Goal: Task Accomplishment & Management: Manage account settings

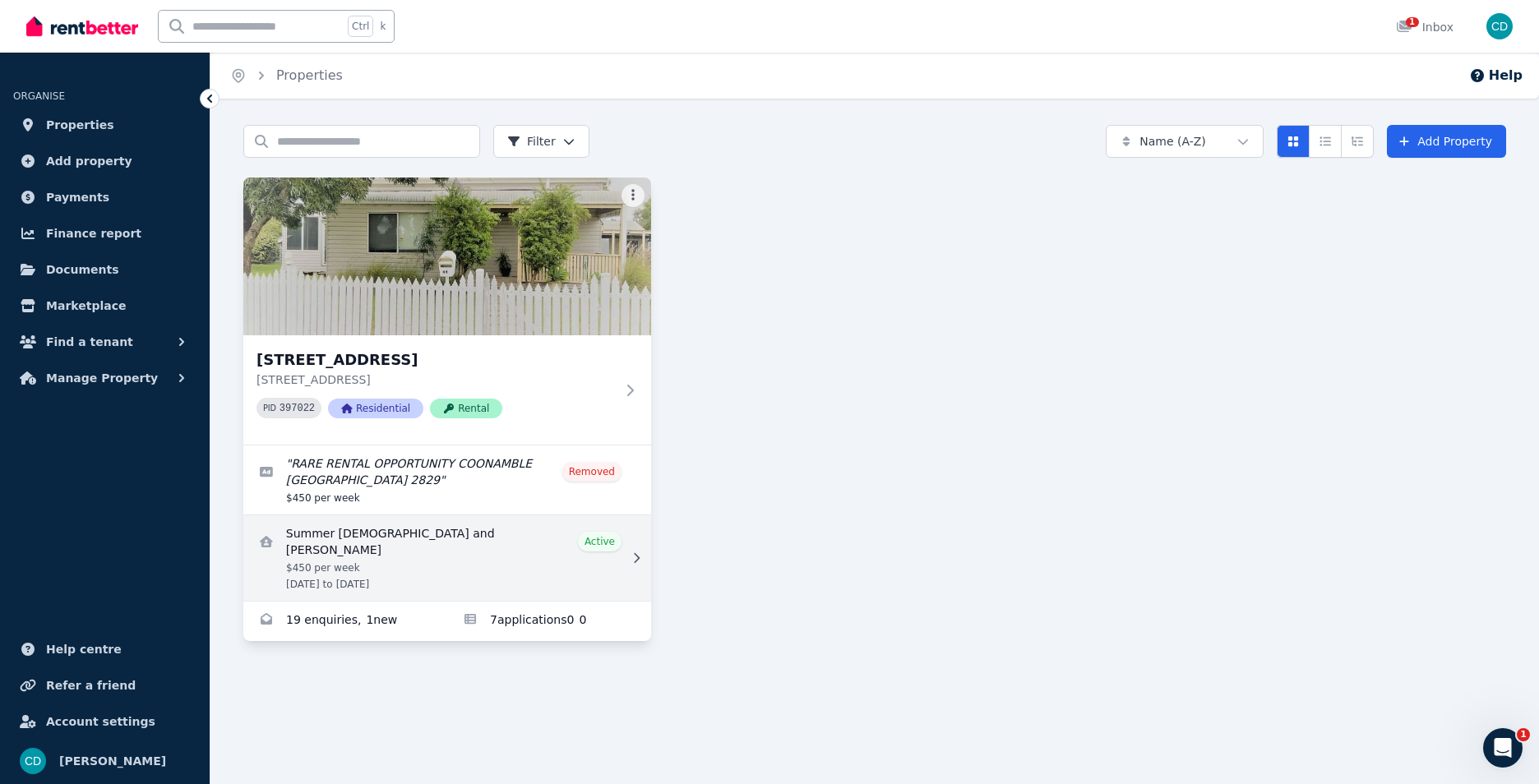
click at [386, 544] on link "View details for Summer Male and Brenton Glover" at bounding box center [447, 557] width 407 height 85
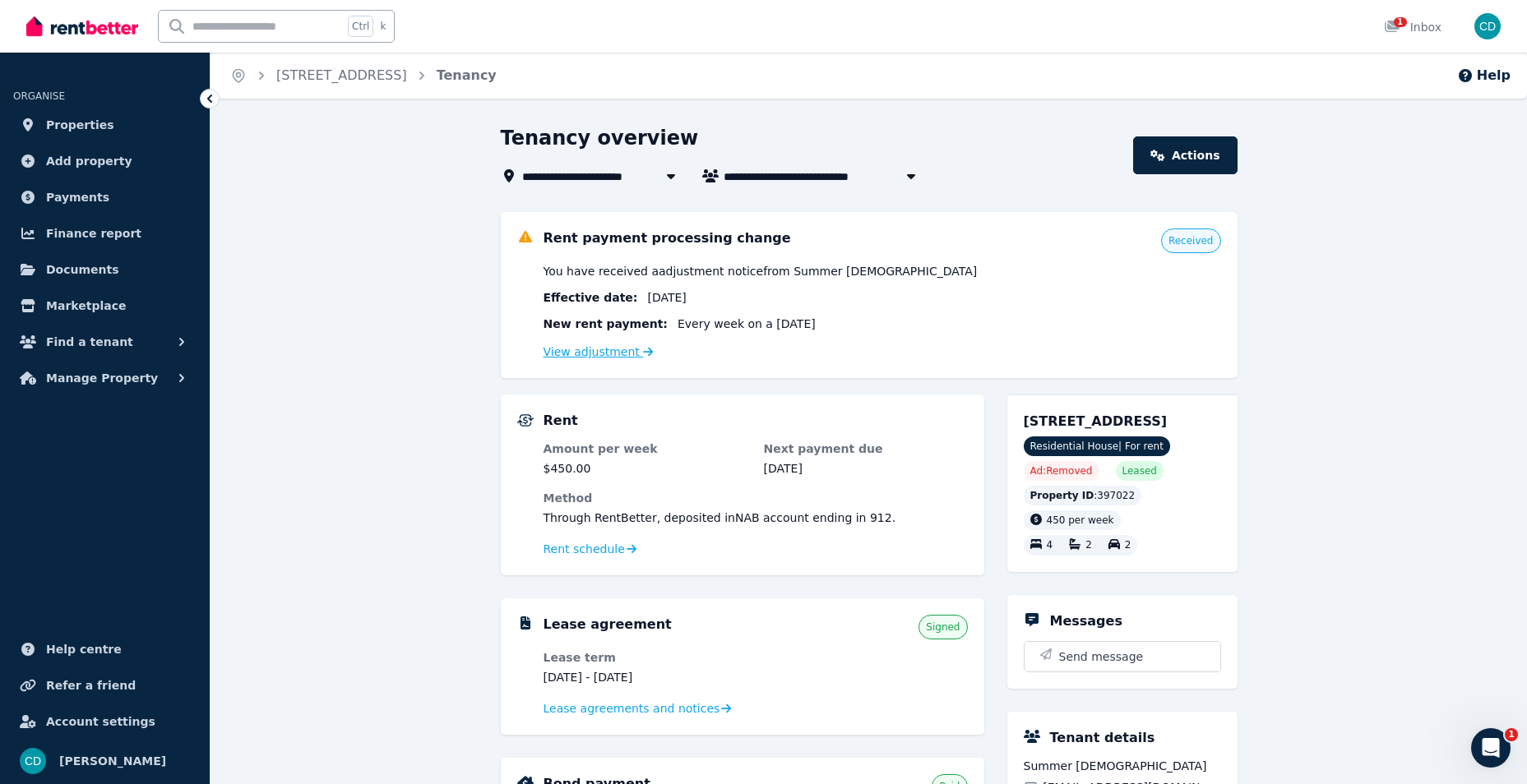
click at [613, 353] on link "View adjustment" at bounding box center [599, 352] width 111 height 13
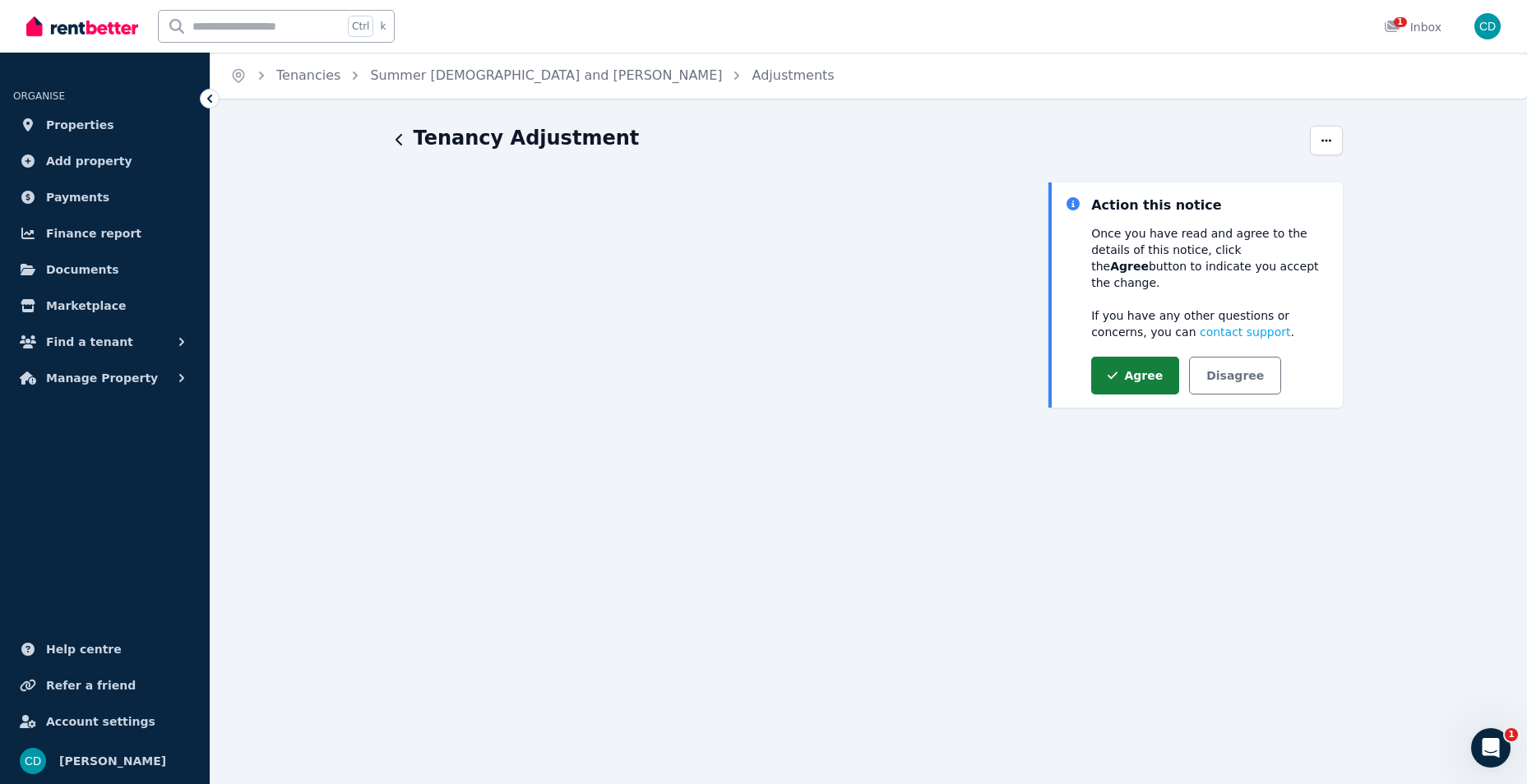
click at [1144, 362] on button "Agree" at bounding box center [1135, 376] width 88 height 37
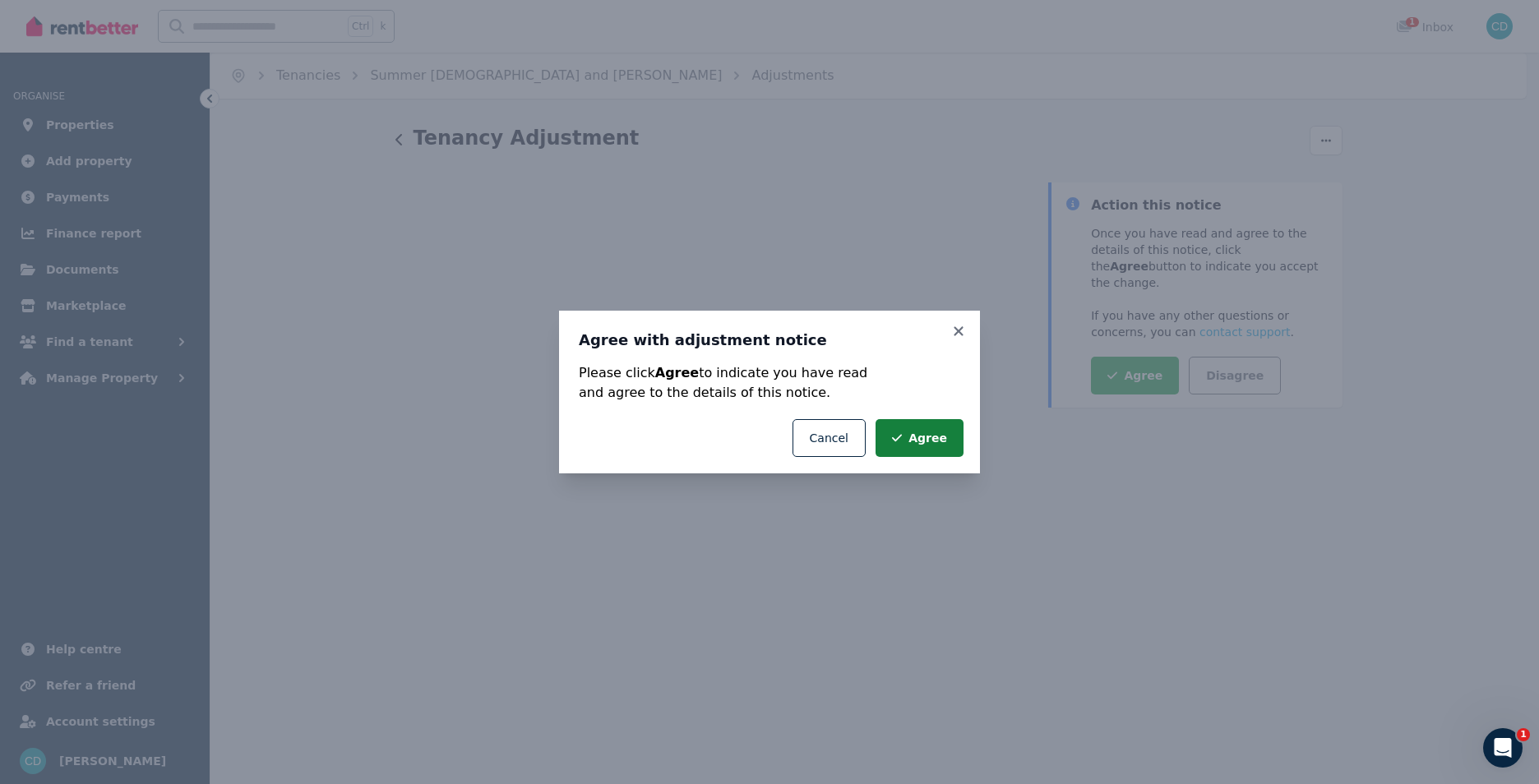
click at [939, 443] on button "Agree" at bounding box center [920, 438] width 88 height 37
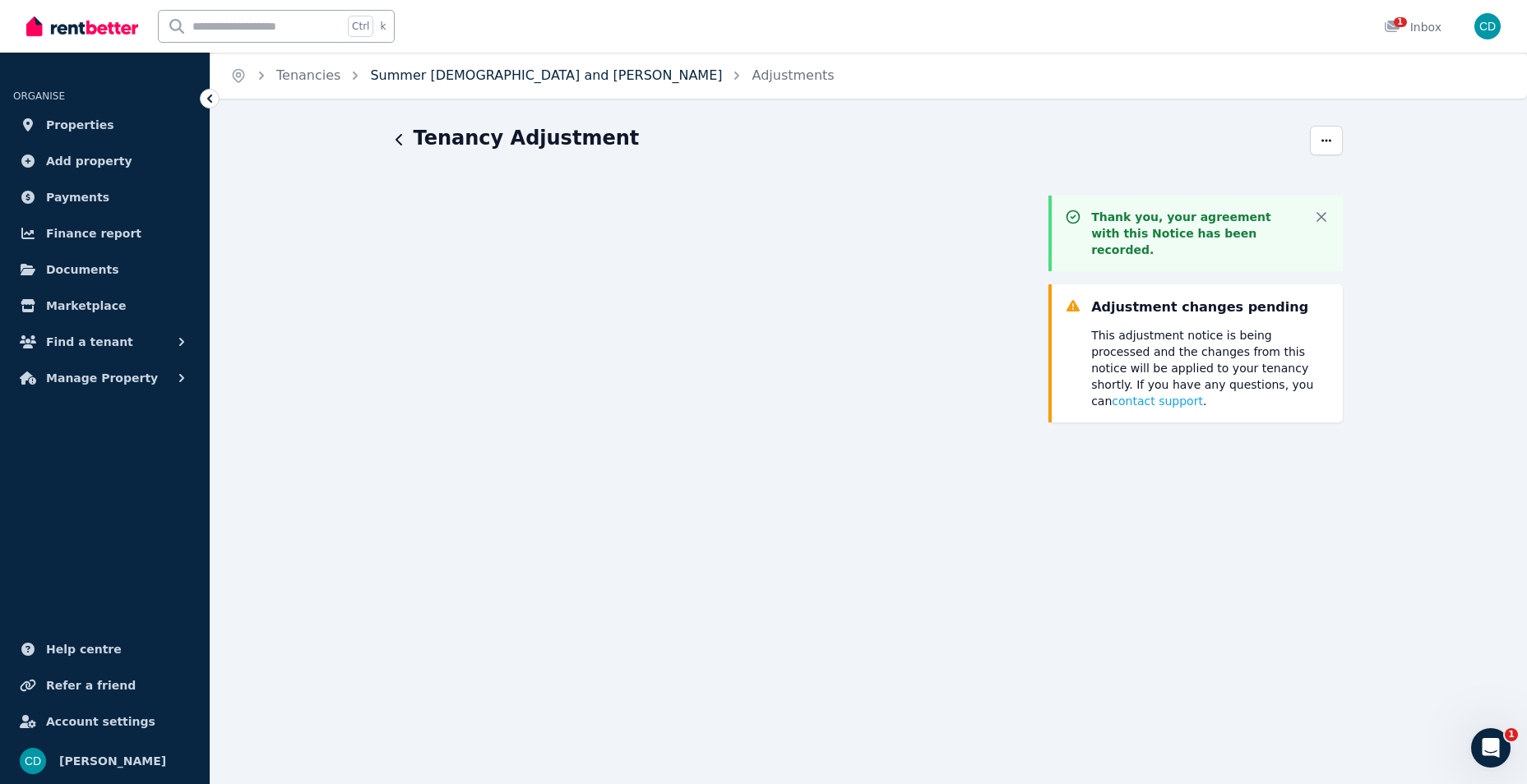
click at [524, 78] on link "Summer [DEMOGRAPHIC_DATA] and [PERSON_NAME]" at bounding box center [546, 75] width 352 height 16
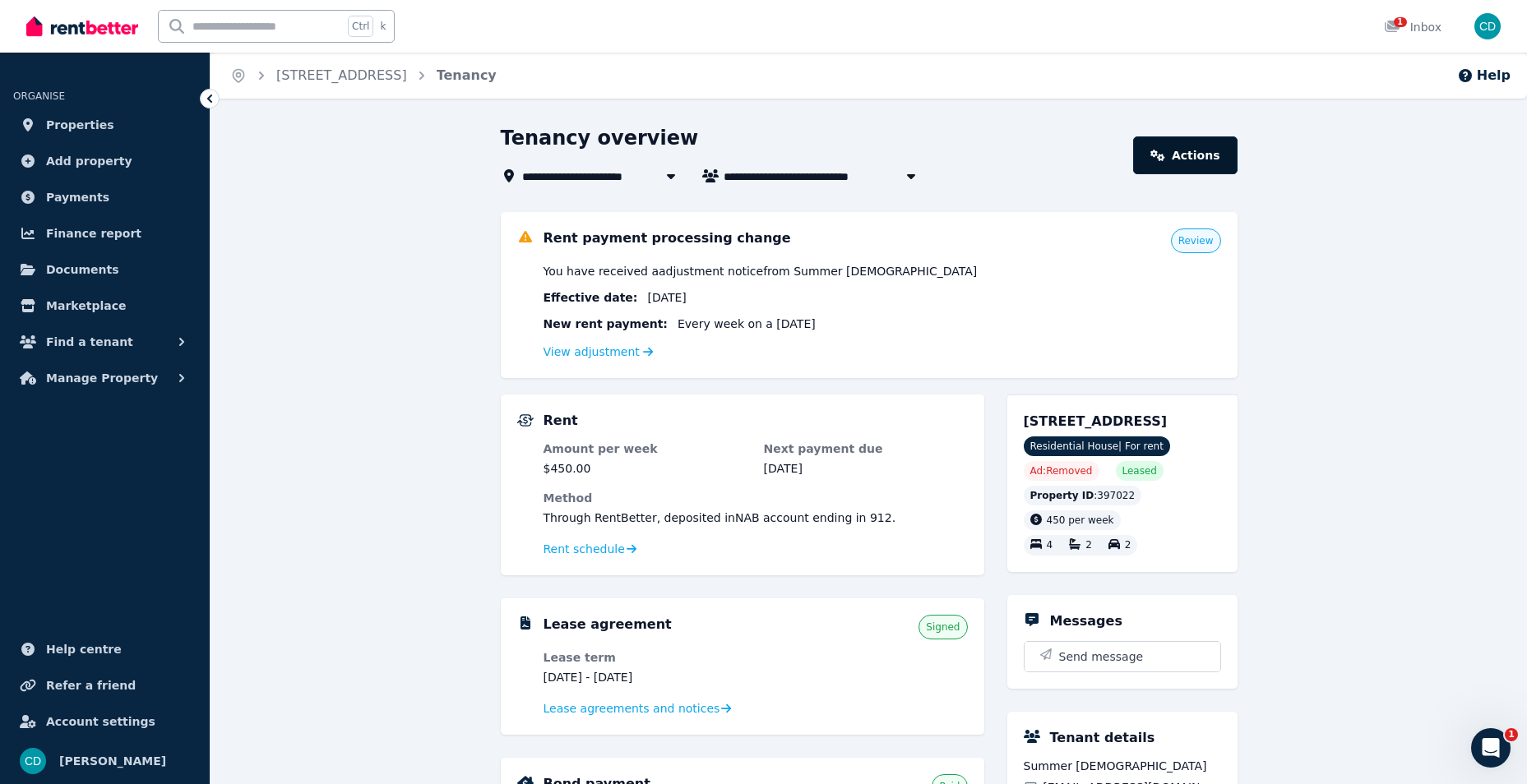
click at [1186, 153] on link "Actions" at bounding box center [1184, 155] width 104 height 37
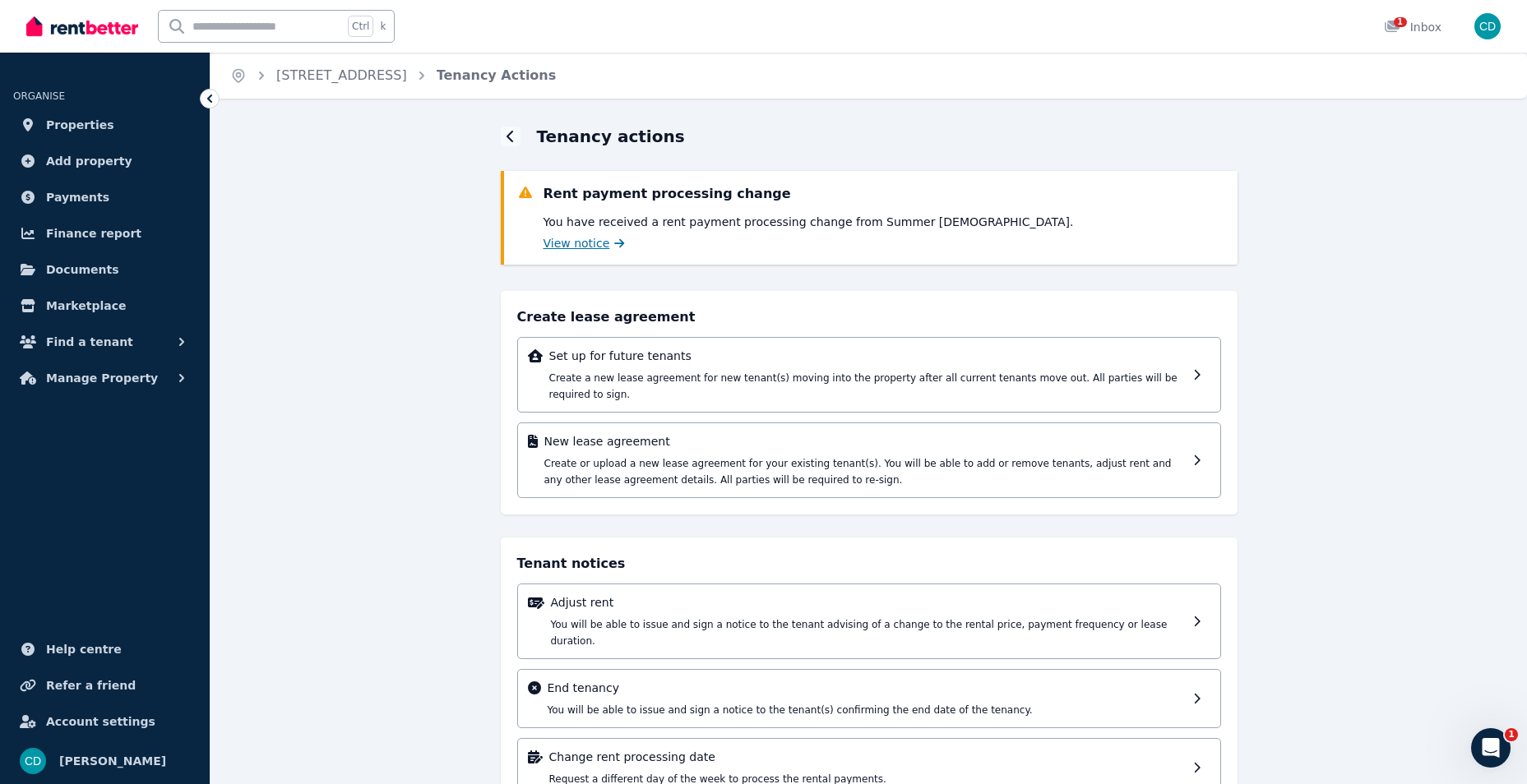
click at [576, 244] on span "View notice" at bounding box center [576, 244] width 67 height 17
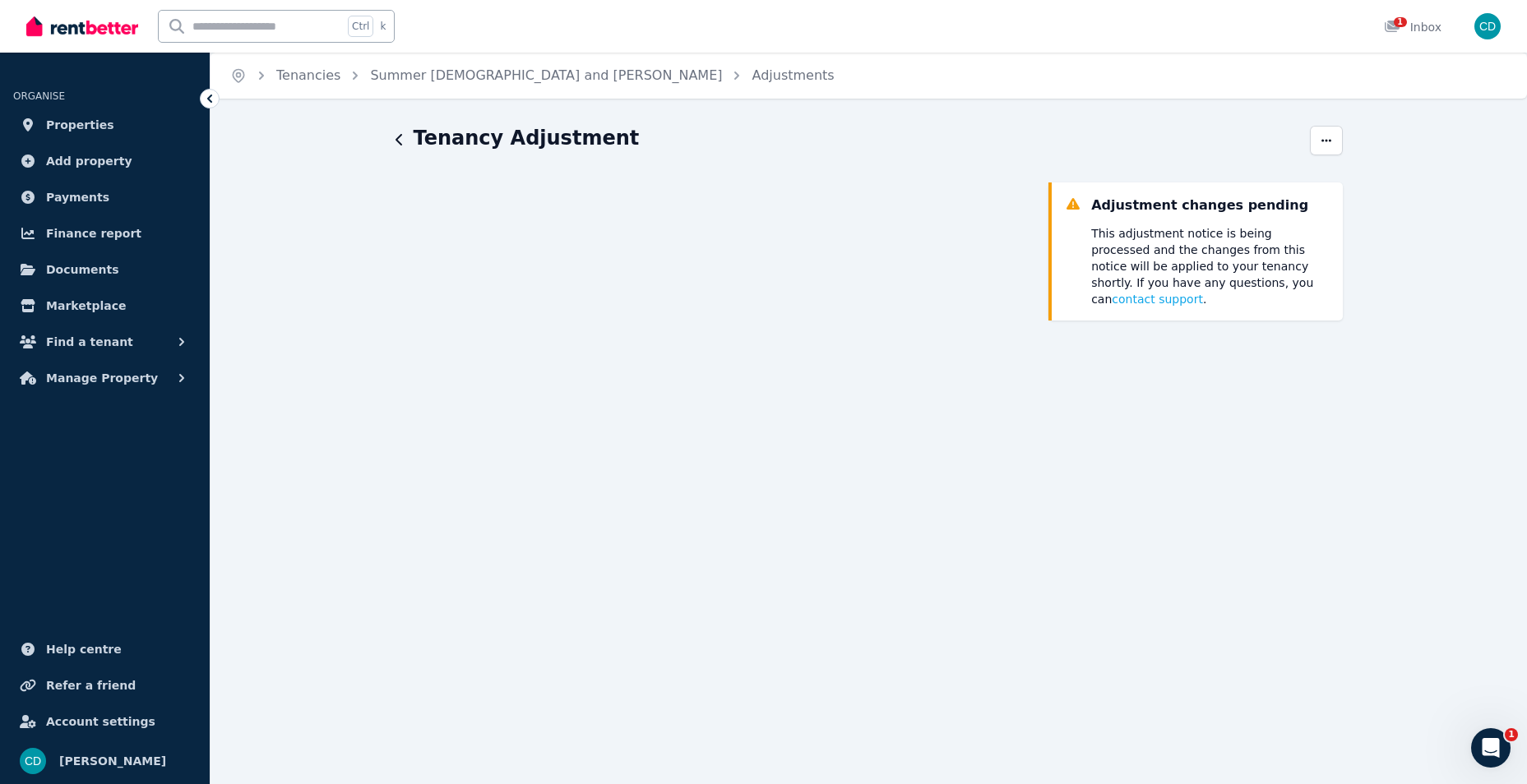
click at [398, 143] on icon "button" at bounding box center [398, 140] width 7 height 11
